Goal: Information Seeking & Learning: Learn about a topic

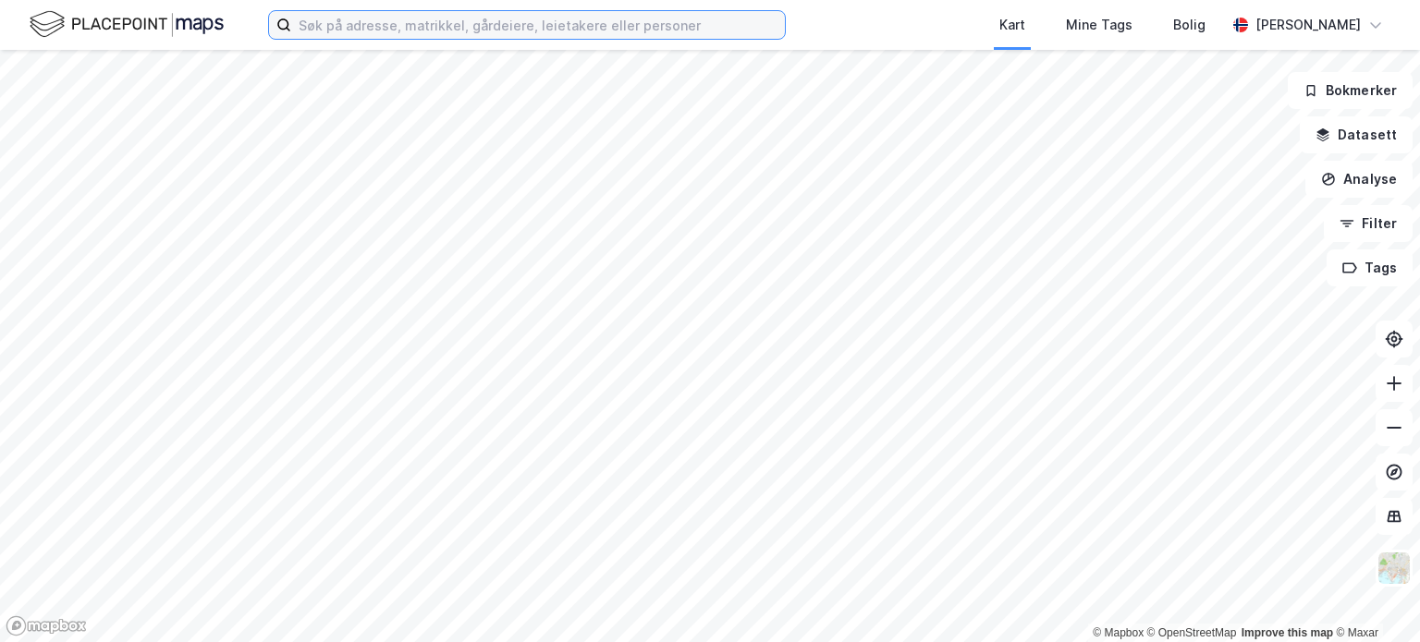
click at [435, 24] on input at bounding box center [538, 25] width 494 height 28
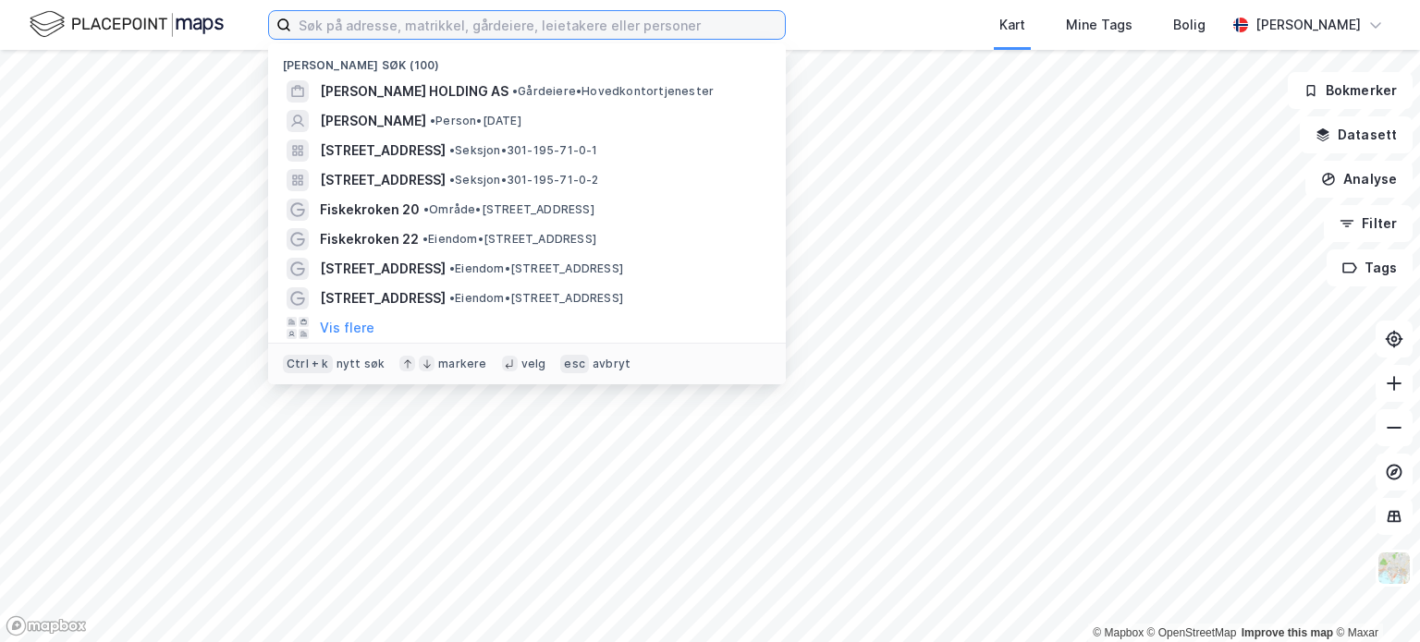
paste input "[STREET_ADDRESS]"
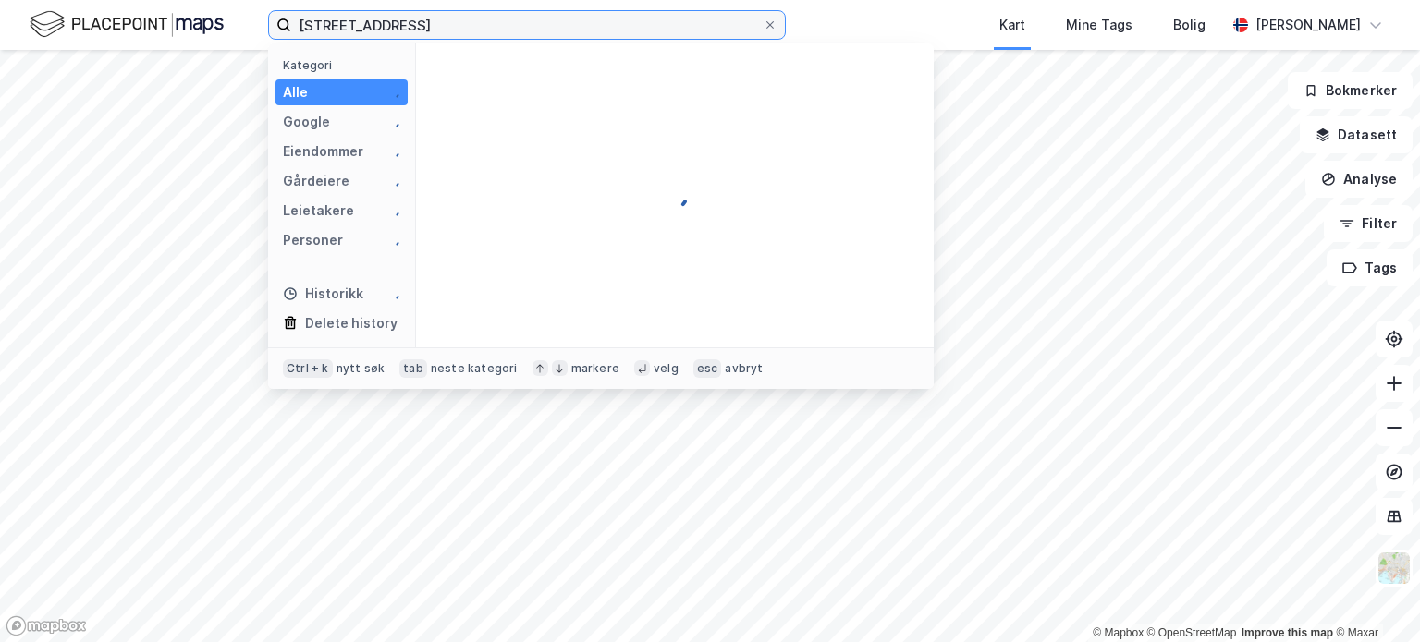
type input "[STREET_ADDRESS]"
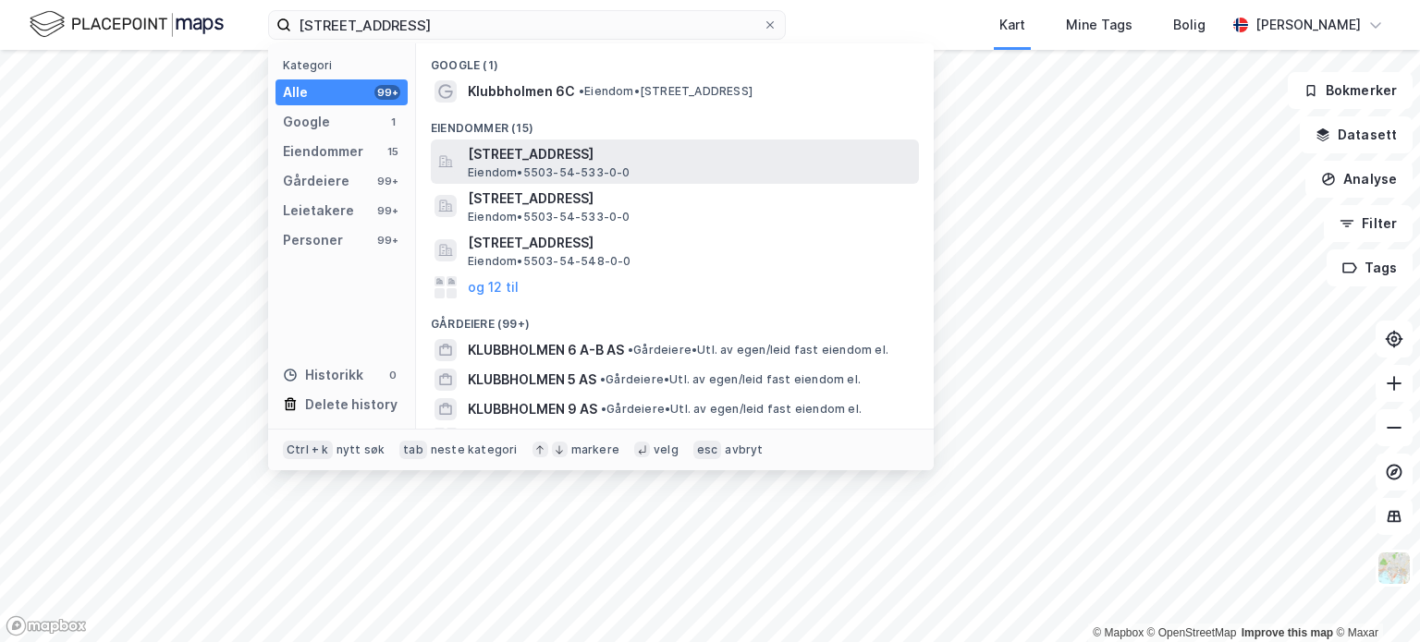
click at [516, 158] on span "[STREET_ADDRESS]" at bounding box center [690, 154] width 444 height 22
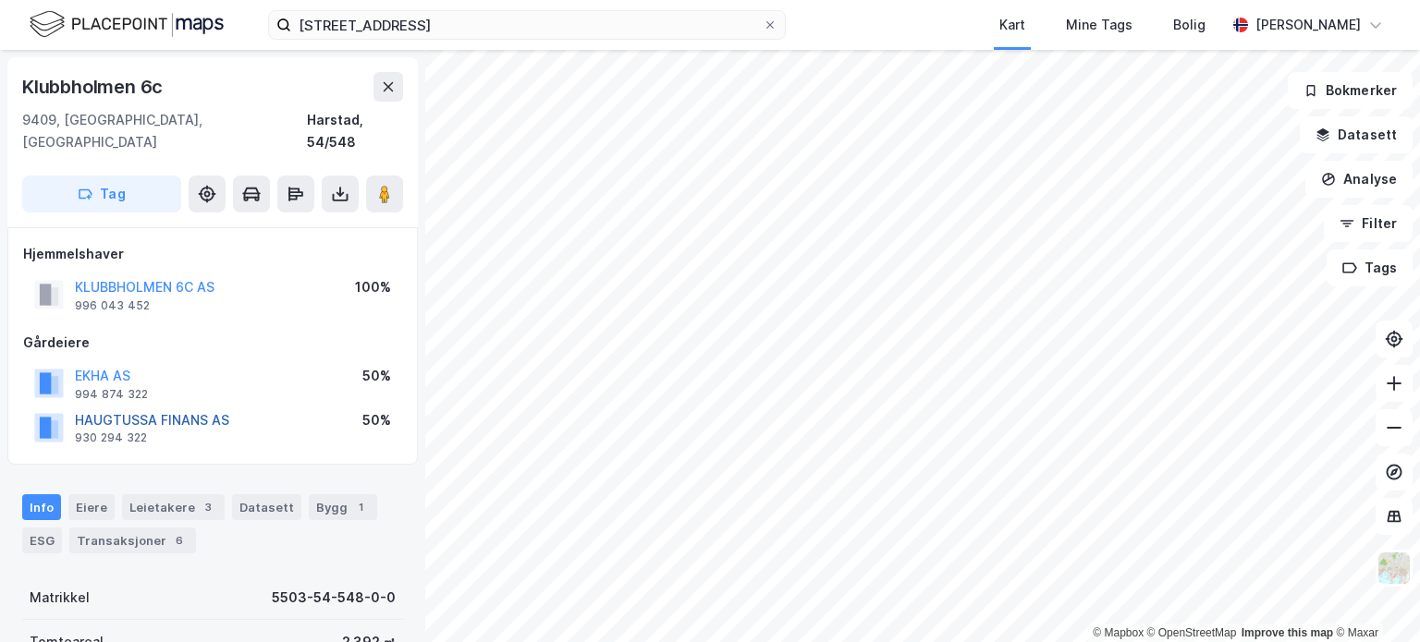
click at [0, 0] on button "HAUGTUSSA FINANS AS" at bounding box center [0, 0] width 0 height 0
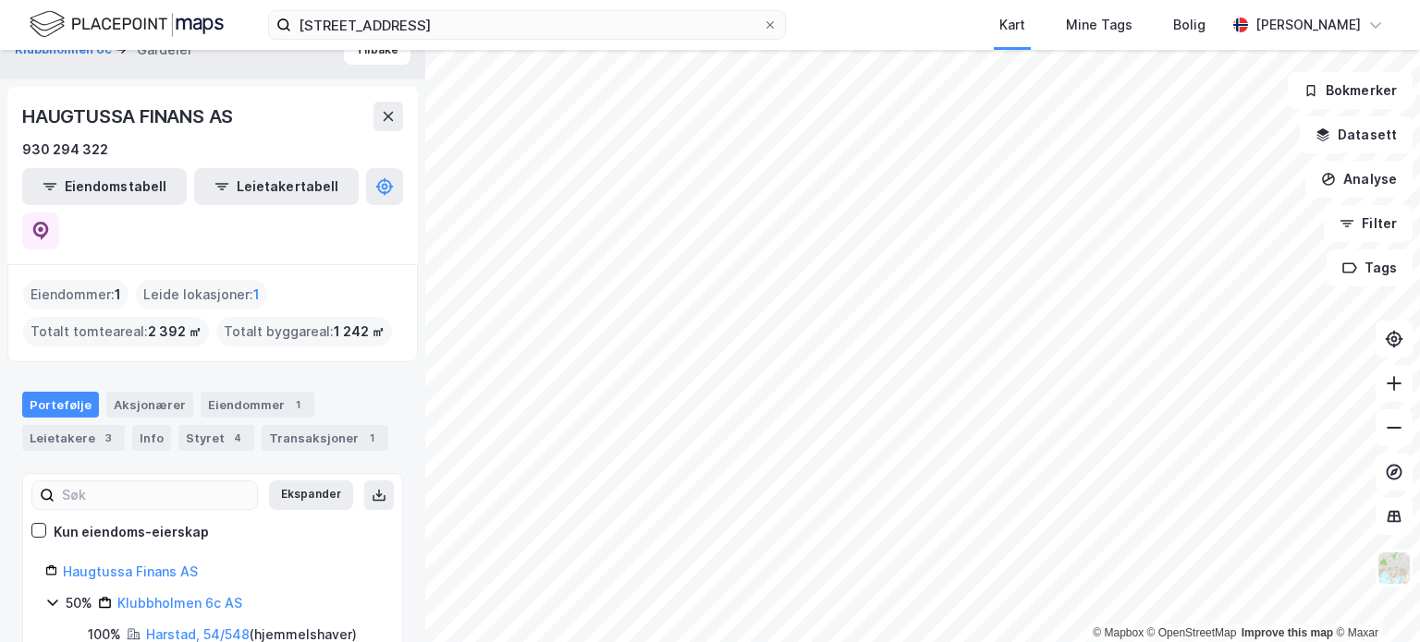
scroll to position [32, 0]
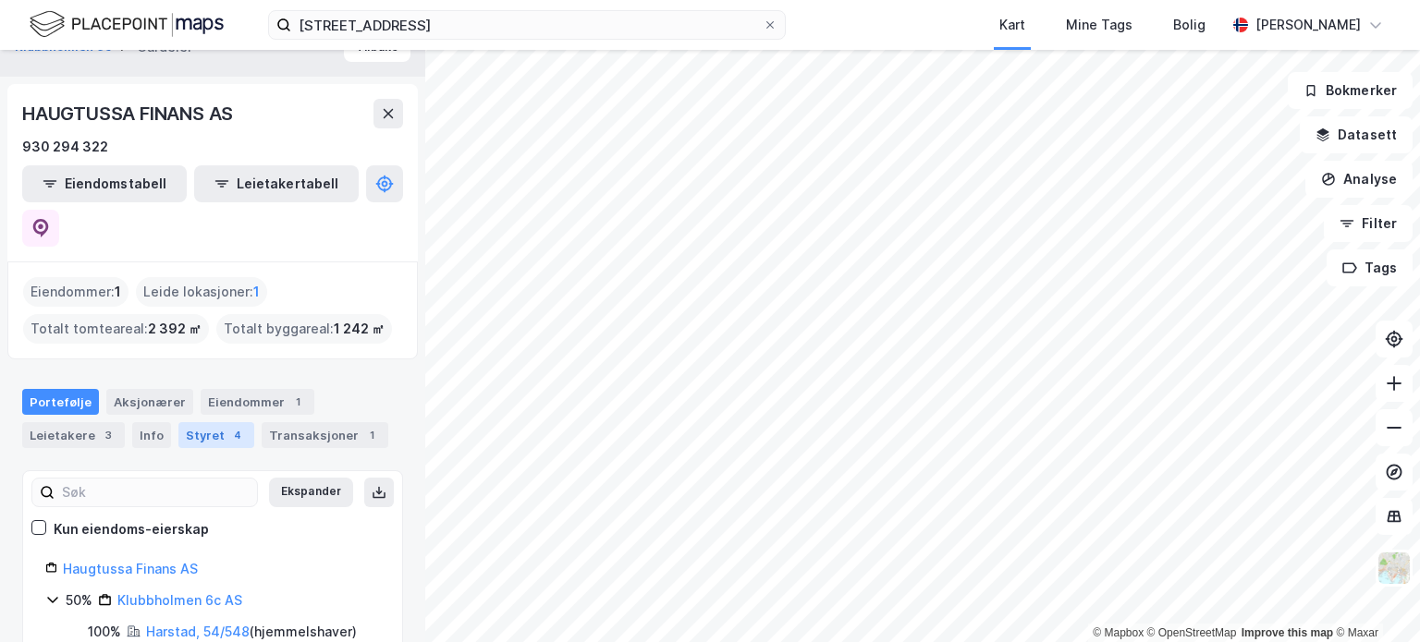
click at [195, 422] on div "Styret 4" at bounding box center [216, 435] width 76 height 26
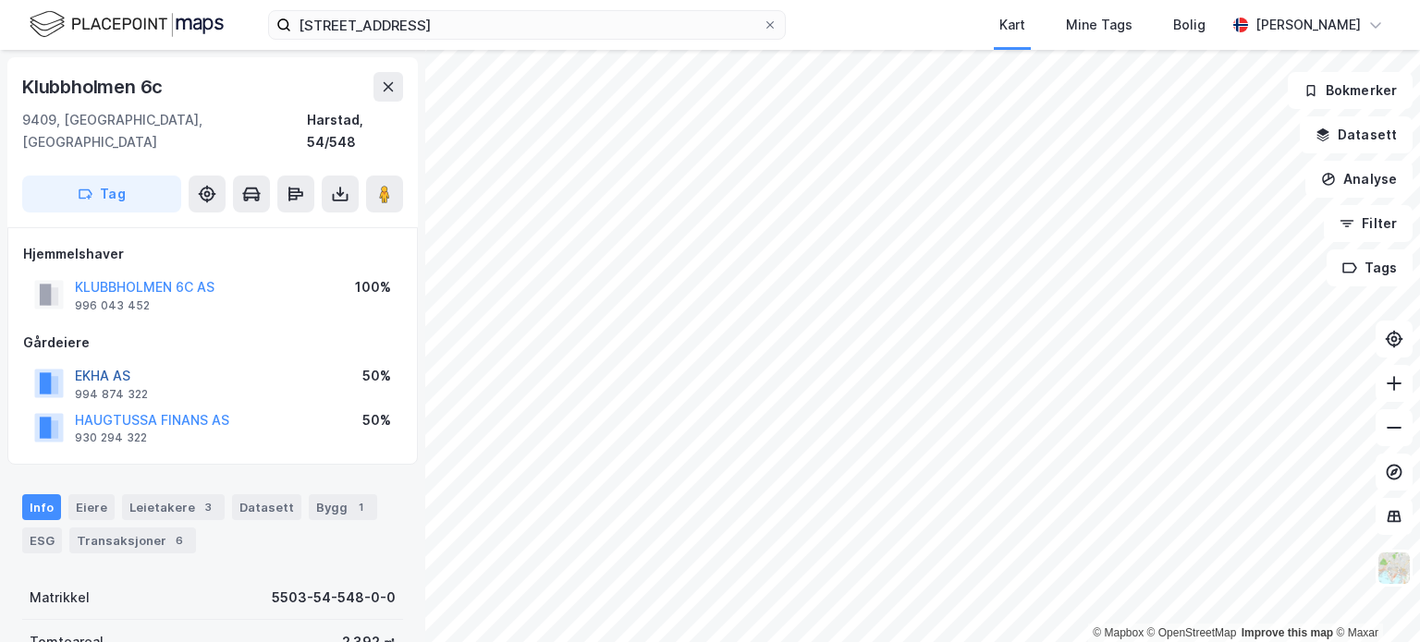
click at [0, 0] on button "EKHA AS" at bounding box center [0, 0] width 0 height 0
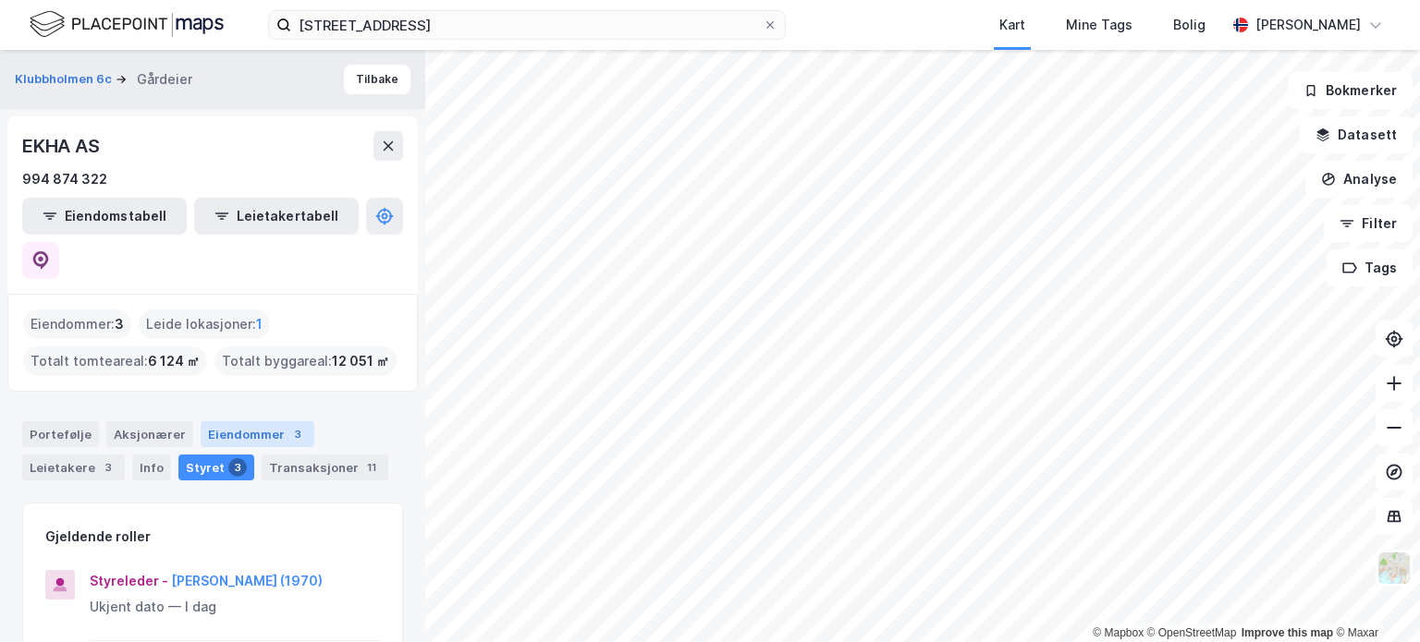
click at [241, 421] on div "Eiendommer 3" at bounding box center [258, 434] width 114 height 26
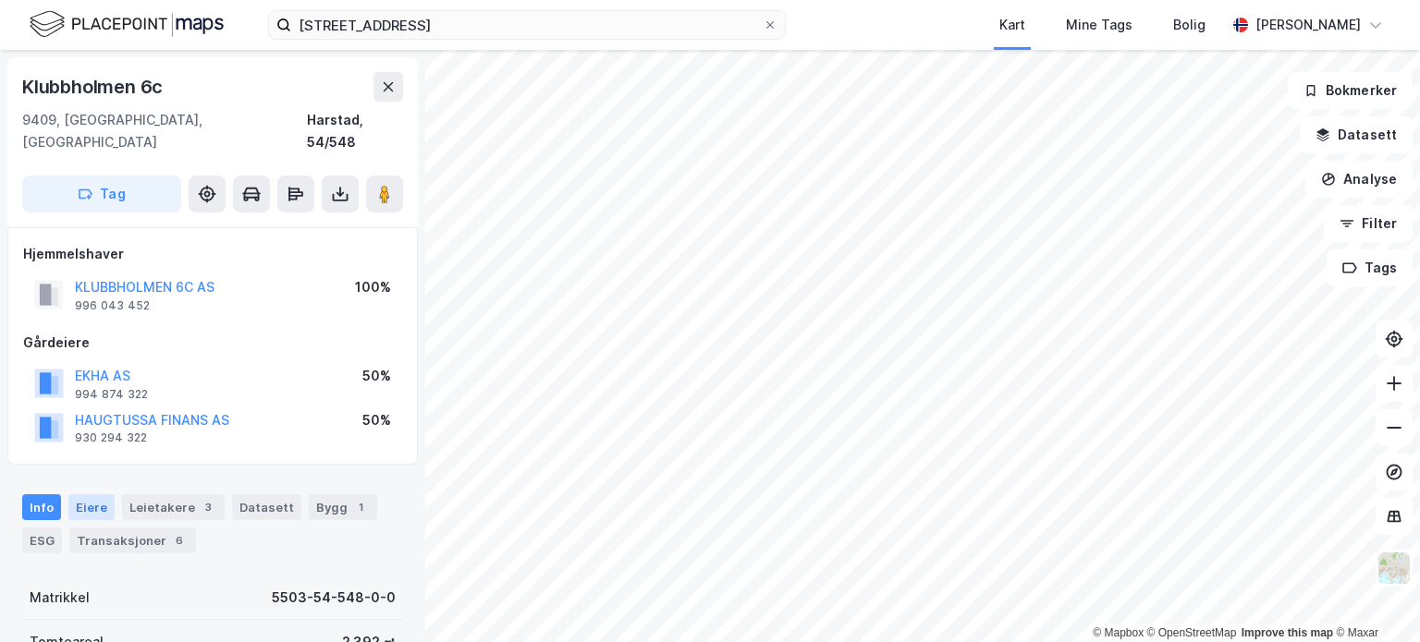
click at [90, 494] on div "Eiere" at bounding box center [91, 507] width 46 height 26
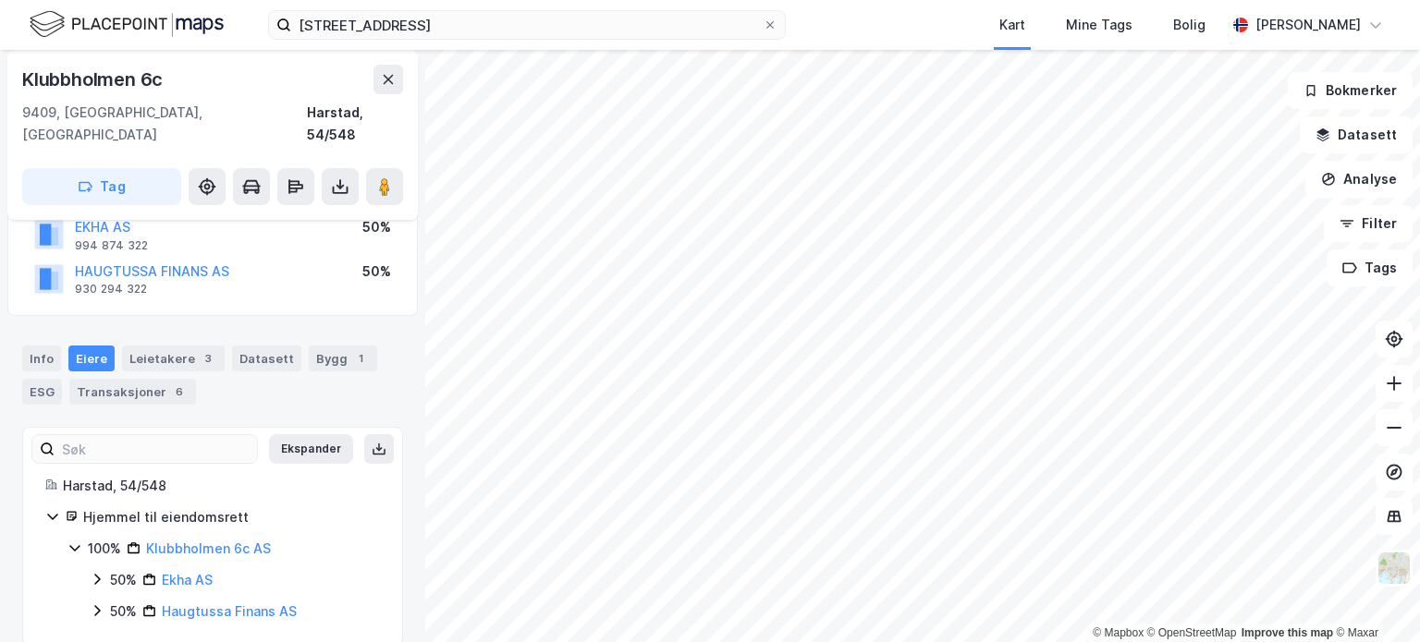
scroll to position [152, 0]
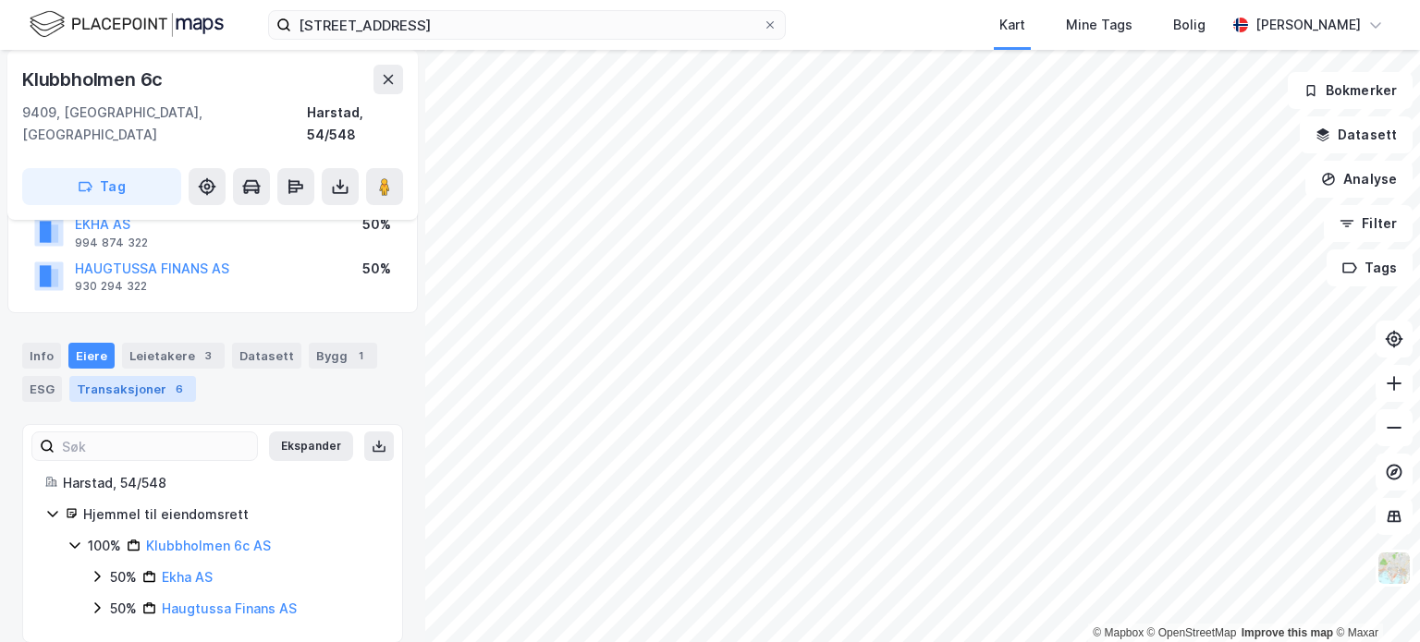
click at [102, 376] on div "Transaksjoner 6" at bounding box center [132, 389] width 127 height 26
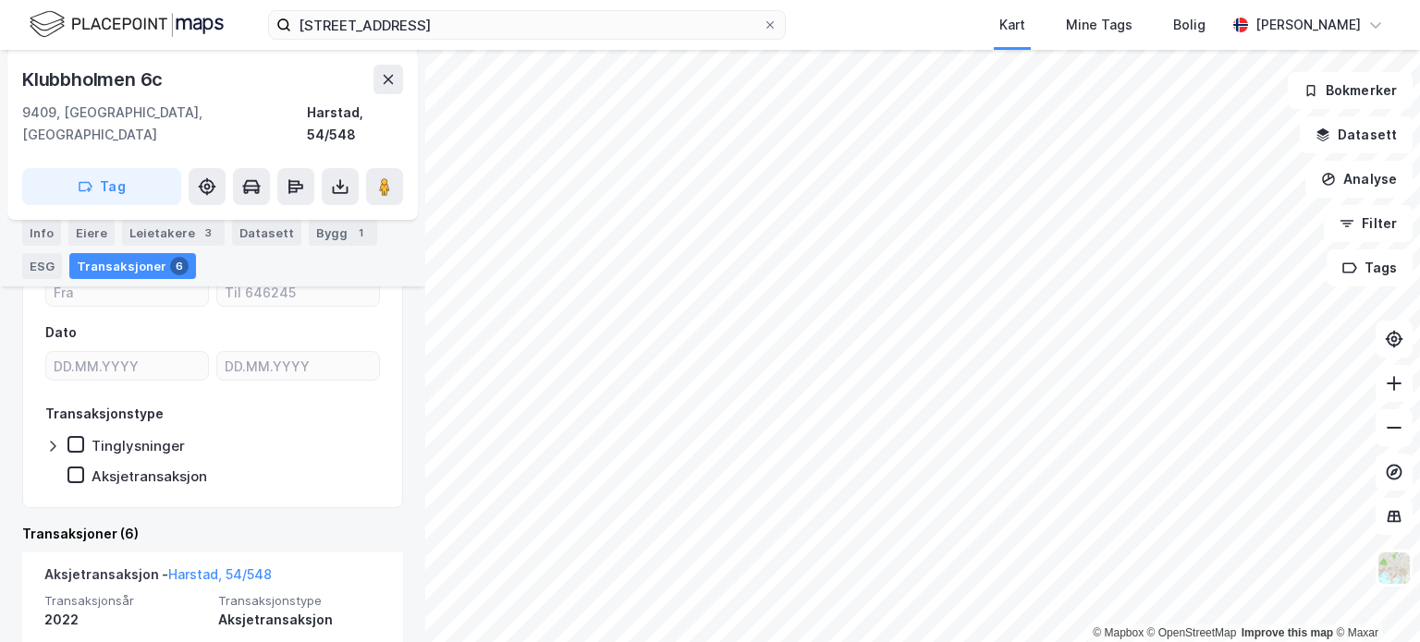
scroll to position [338, 0]
